Goal: Task Accomplishment & Management: Manage account settings

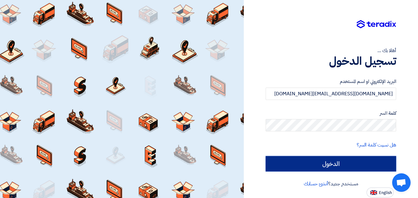
click at [342, 163] on input "الدخول" at bounding box center [331, 163] width 131 height 15
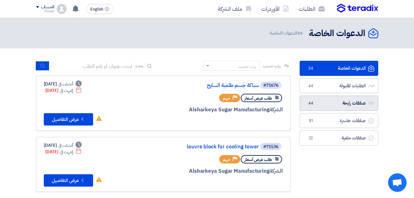
click at [356, 103] on link "صفقات رابحة صفقات رابحة 44" at bounding box center [339, 103] width 79 height 15
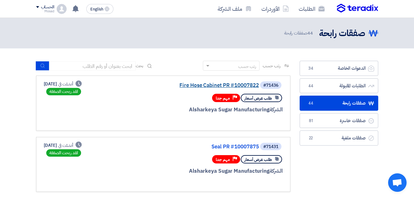
click at [213, 85] on link "Fire Hose Cabinet PR #10007822" at bounding box center [197, 86] width 123 height 6
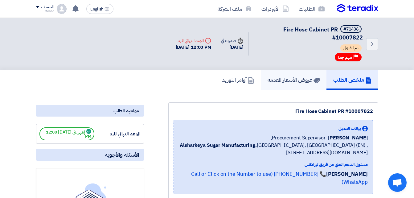
click at [293, 77] on h5 "عروض الأسعار المقدمة" at bounding box center [293, 79] width 52 height 7
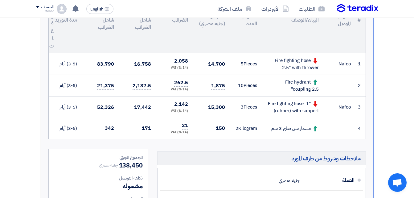
scroll to position [185, 0]
